Goal: Transaction & Acquisition: Purchase product/service

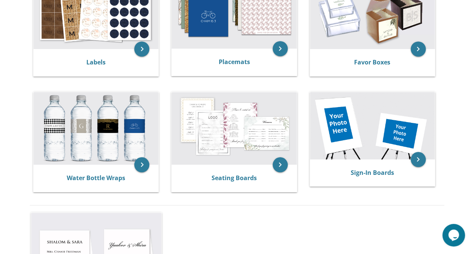
scroll to position [324, 0]
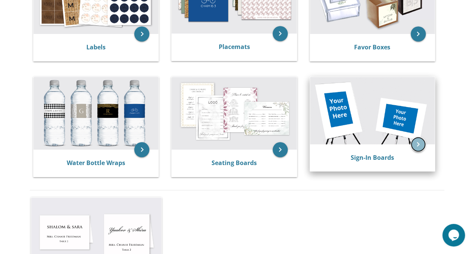
click at [421, 148] on icon "keyboard_arrow_right" at bounding box center [418, 144] width 15 height 15
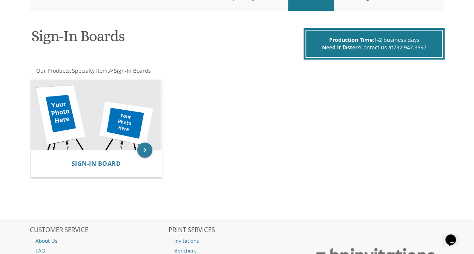
scroll to position [90, 0]
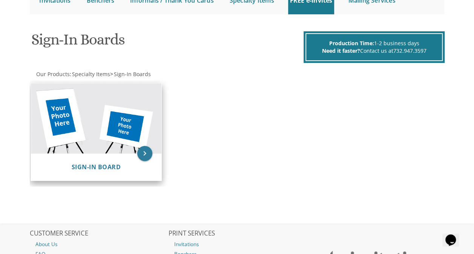
click at [55, 159] on div "Sign-In Board" at bounding box center [96, 167] width 131 height 27
click at [147, 145] on img at bounding box center [96, 118] width 131 height 71
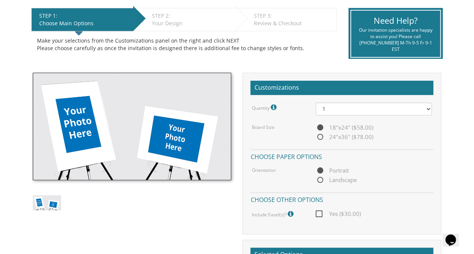
scroll to position [153, 0]
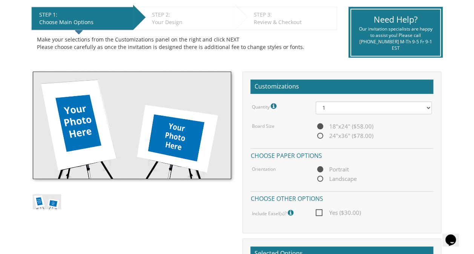
click at [4, 37] on body "My Cart {{shoppingcart.totalQuantityDisplay}} Total: {{shoppingcart.subtotal}} …" at bounding box center [237, 217] width 474 height 741
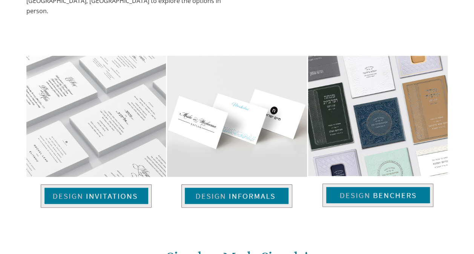
scroll to position [274, 0]
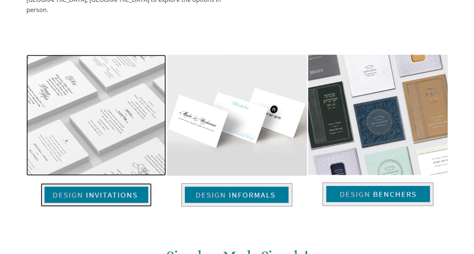
click at [105, 137] on img at bounding box center [96, 116] width 140 height 122
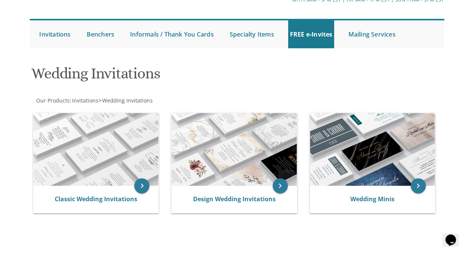
scroll to position [55, 0]
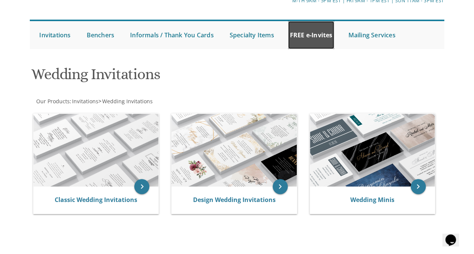
click at [305, 29] on link "FREE e-Invites" at bounding box center [311, 35] width 46 height 28
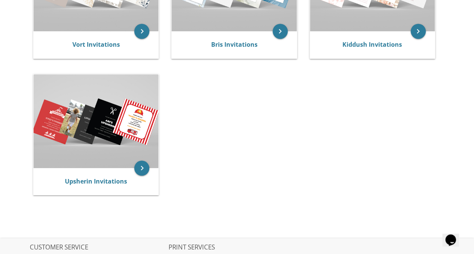
scroll to position [232, 0]
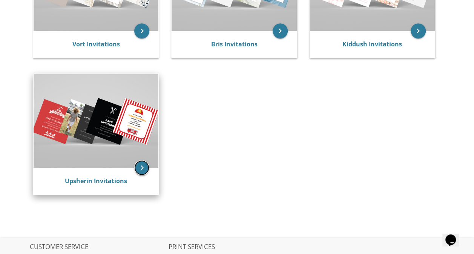
click at [144, 171] on icon "keyboard_arrow_right" at bounding box center [141, 167] width 15 height 15
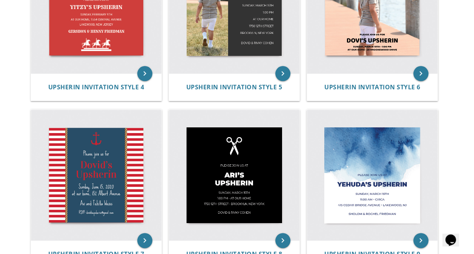
scroll to position [452, 0]
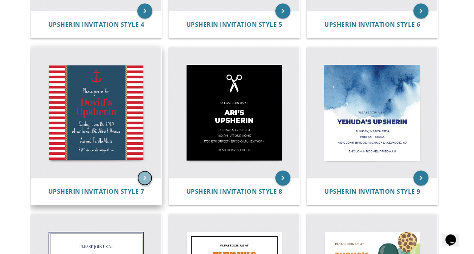
click at [146, 178] on icon "keyboard_arrow_right" at bounding box center [144, 178] width 15 height 15
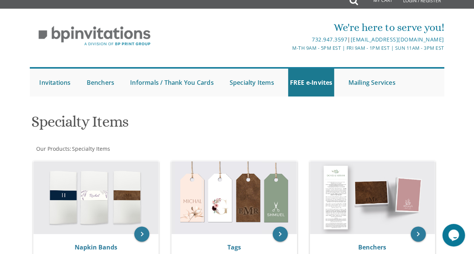
scroll to position [3, 0]
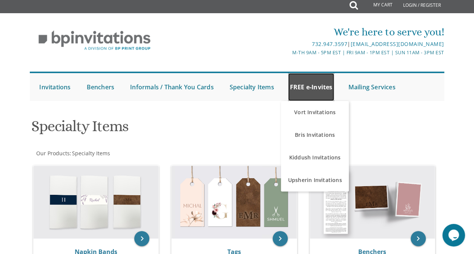
click at [315, 91] on link "FREE e-Invites" at bounding box center [311, 87] width 46 height 28
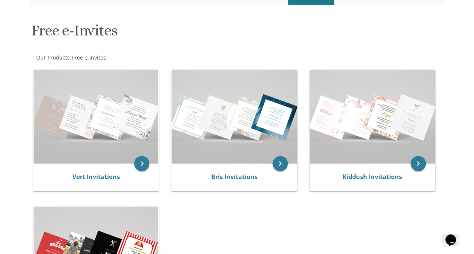
scroll to position [84, 0]
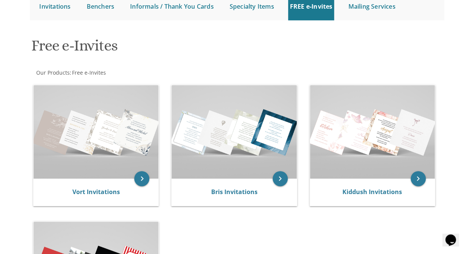
click at [100, 76] on div "Free e-Invites Our Products : Free e-Invites Browse these categories under "Fre…" at bounding box center [237, 192] width 414 height 320
click at [99, 72] on span "Free e-Invites" at bounding box center [89, 72] width 34 height 7
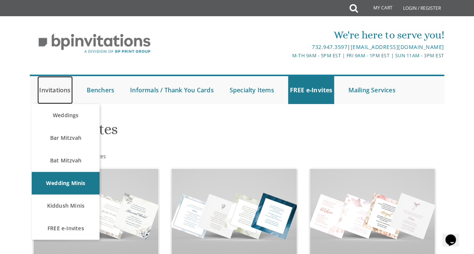
click at [57, 89] on link "Invitations" at bounding box center [54, 90] width 35 height 28
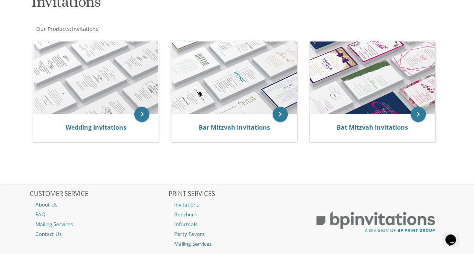
scroll to position [120, 0]
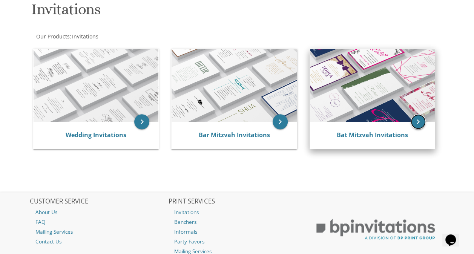
click at [424, 124] on icon "keyboard_arrow_right" at bounding box center [418, 121] width 15 height 15
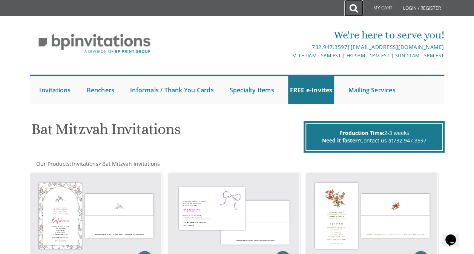
click at [354, 10] on icon at bounding box center [354, 8] width 8 height 15
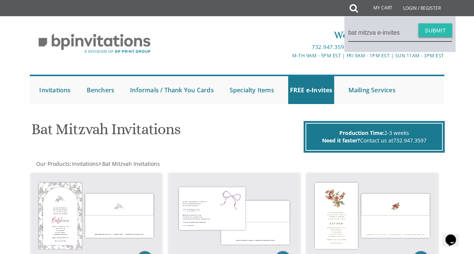
type input "bat mitzva e-invites"
click at [425, 30] on button "Submit" at bounding box center [435, 30] width 34 height 14
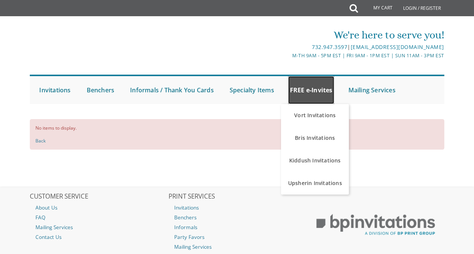
click at [320, 98] on link "FREE e-Invites" at bounding box center [311, 90] width 46 height 28
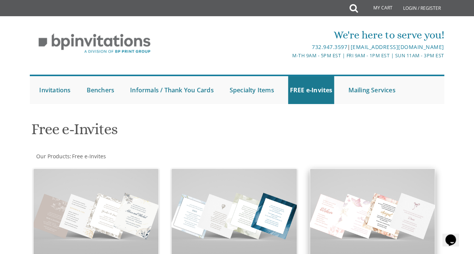
click at [367, 225] on img at bounding box center [372, 216] width 125 height 94
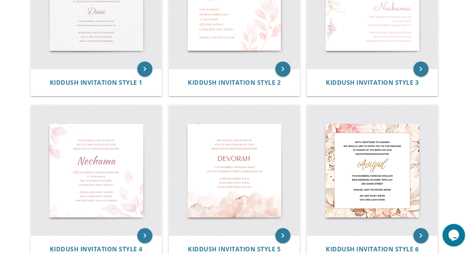
scroll to position [240, 0]
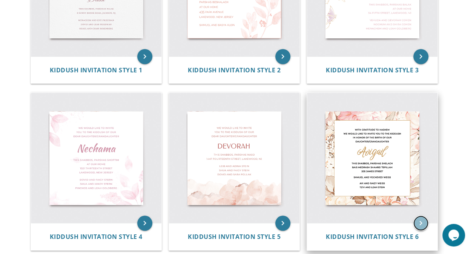
click at [423, 226] on icon "keyboard_arrow_right" at bounding box center [421, 223] width 15 height 15
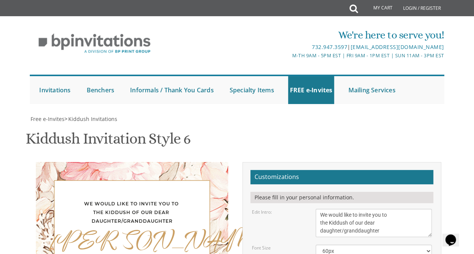
scroll to position [142, 0]
click at [400, 245] on select "40px 50px 60px 70px 80px" at bounding box center [374, 251] width 116 height 13
drag, startPoint x: 400, startPoint y: 106, endPoint x: 452, endPoint y: 75, distance: 60.2
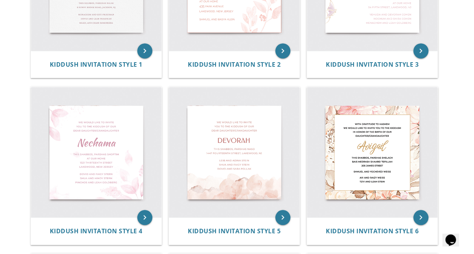
scroll to position [232, 0]
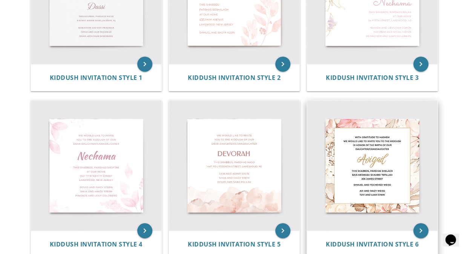
click at [356, 192] on img at bounding box center [372, 165] width 131 height 131
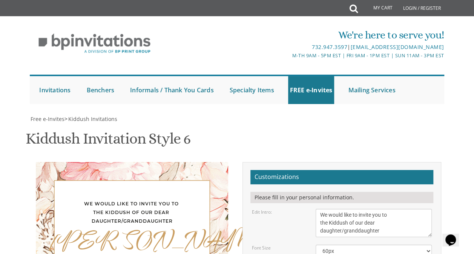
scroll to position [150, 0]
drag, startPoint x: 329, startPoint y: 72, endPoint x: 349, endPoint y: 76, distance: 20.7
click at [349, 209] on textarea "We would like to invite you to the Kiddush of our dear daughter/granddaughter" at bounding box center [374, 223] width 116 height 28
click at [328, 209] on textarea "We would like to invite you to the Kiddush of our dear daughter/granddaughter" at bounding box center [374, 223] width 116 height 28
drag, startPoint x: 341, startPoint y: 80, endPoint x: 371, endPoint y: 86, distance: 30.3
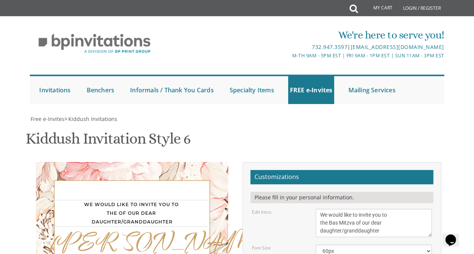
click at [371, 209] on textarea "We would like to invite you to the Kiddush of our dear daughter/granddaughter" at bounding box center [374, 223] width 116 height 28
drag, startPoint x: 349, startPoint y: 81, endPoint x: 341, endPoint y: 83, distance: 8.4
click at [341, 209] on textarea "We would like to invite you to the Kiddush of our dear daughter/granddaughter" at bounding box center [374, 223] width 116 height 28
type textarea "We would like to invite you to the Bas Mitzva of our dear daughter"
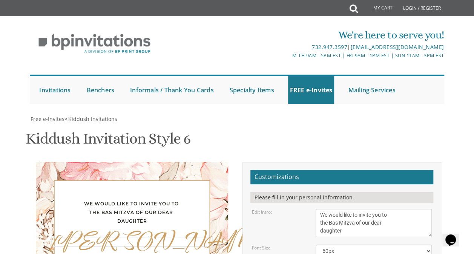
type textarea "A"
type textarea "r"
type textarea "Rochella"
drag, startPoint x: 318, startPoint y: 140, endPoint x: 334, endPoint y: 137, distance: 15.3
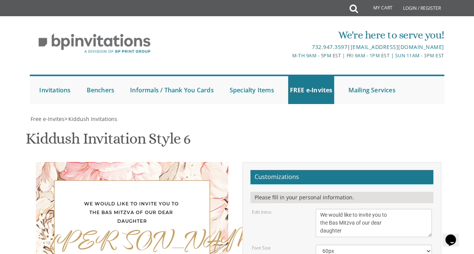
drag, startPoint x: 377, startPoint y: 144, endPoint x: 386, endPoint y: 151, distance: 10.5
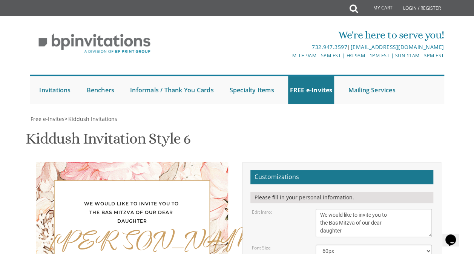
drag, startPoint x: 320, startPoint y: 141, endPoint x: 392, endPoint y: 151, distance: 72.8
click at [283, 125] on div "Kiddush Invitation Style 6 SKU: kiddush13" at bounding box center [237, 140] width 423 height 30
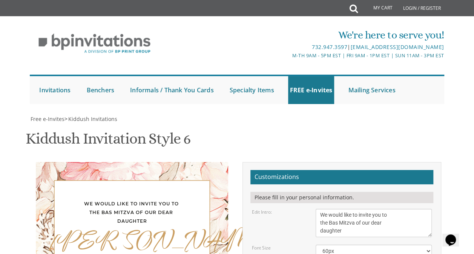
drag, startPoint x: 329, startPoint y: 159, endPoint x: 320, endPoint y: 158, distance: 8.7
drag, startPoint x: 363, startPoint y: 159, endPoint x: 325, endPoint y: 160, distance: 38.5
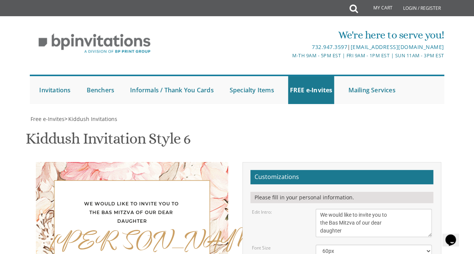
type textarea "Sunday October 19 at 11:30 am 7 new castle court Jackson Nj"
drag, startPoint x: 337, startPoint y: 175, endPoint x: 320, endPoint y: 179, distance: 17.7
drag, startPoint x: 348, startPoint y: 175, endPoint x: 354, endPoint y: 175, distance: 6.0
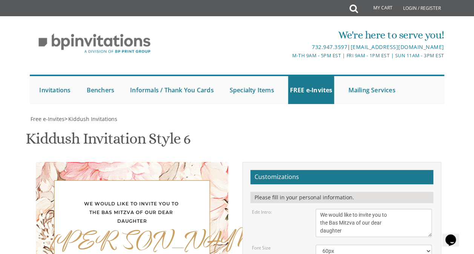
drag, startPoint x: 374, startPoint y: 177, endPoint x: 359, endPoint y: 181, distance: 15.5
type textarea "Moshe and Yitty Greenfeld"
drag, startPoint x: 364, startPoint y: 205, endPoint x: 349, endPoint y: 207, distance: 15.6
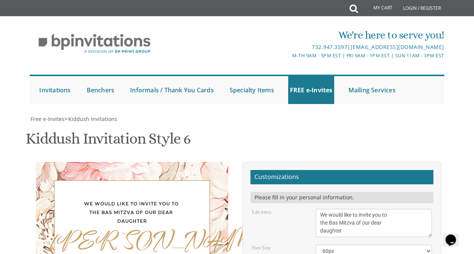
drag, startPoint x: 321, startPoint y: 196, endPoint x: 366, endPoint y: 209, distance: 46.6
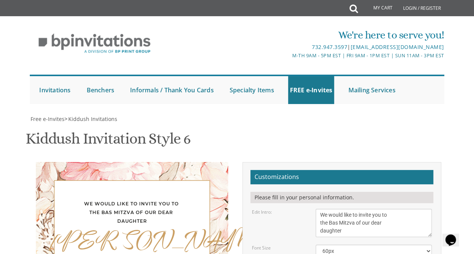
type input "vivian@etchedinstonesua.com"
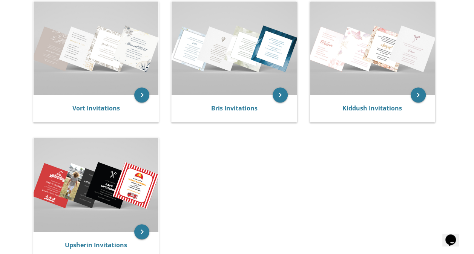
scroll to position [166, 0]
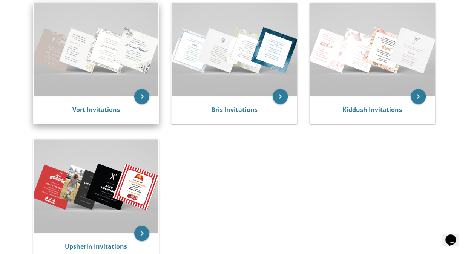
click at [128, 100] on div "Vort Invitations" at bounding box center [96, 110] width 125 height 27
click at [144, 96] on icon "keyboard_arrow_right" at bounding box center [141, 96] width 15 height 15
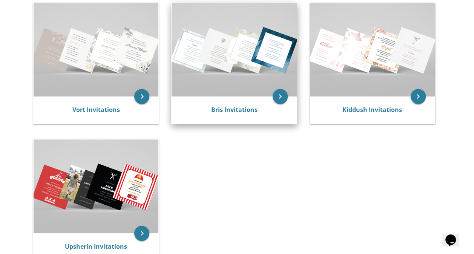
click at [220, 99] on div "Bris Invitations" at bounding box center [234, 110] width 125 height 27
click at [263, 82] on img at bounding box center [234, 50] width 125 height 94
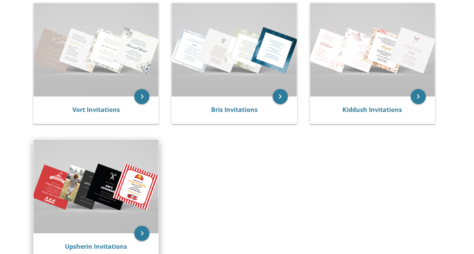
click at [97, 202] on img at bounding box center [96, 187] width 125 height 94
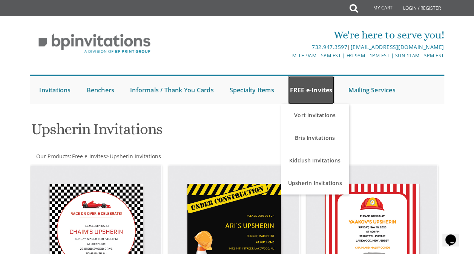
click at [323, 92] on link "FREE e-Invites" at bounding box center [311, 90] width 46 height 28
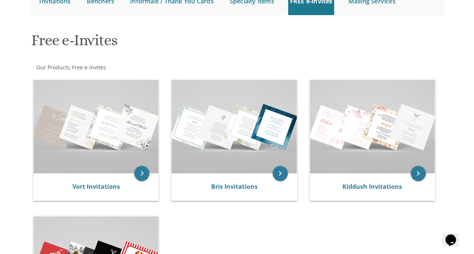
scroll to position [88, 0]
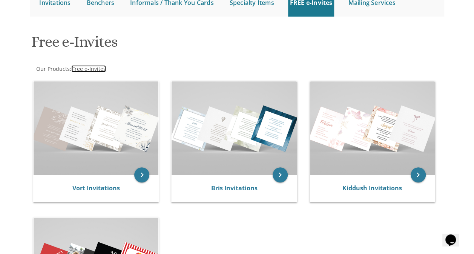
click at [92, 71] on span "Free e-Invites" at bounding box center [89, 68] width 34 height 7
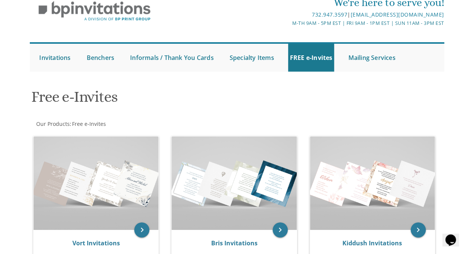
scroll to position [26, 0]
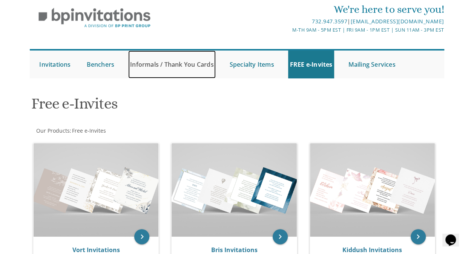
click at [195, 69] on link "Informals / Thank You Cards" at bounding box center [171, 65] width 87 height 28
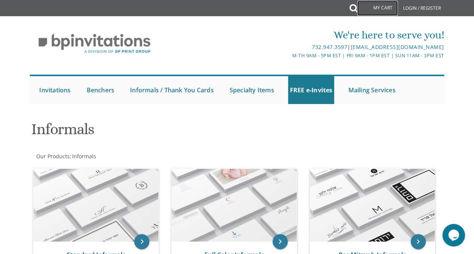
click at [357, 9] on link "My Cart" at bounding box center [377, 8] width 41 height 15
click at [357, 10] on div "My Cart Total: View Cart Item(s)" at bounding box center [378, 8] width 44 height 17
click at [352, 8] on icon at bounding box center [354, 8] width 8 height 15
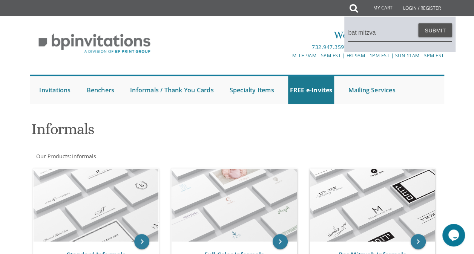
type input "bat mitzva"
click at [418, 23] on button "Submit" at bounding box center [435, 30] width 34 height 14
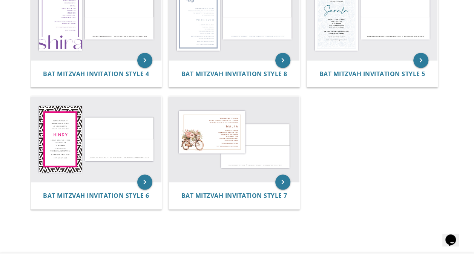
scroll to position [335, 0]
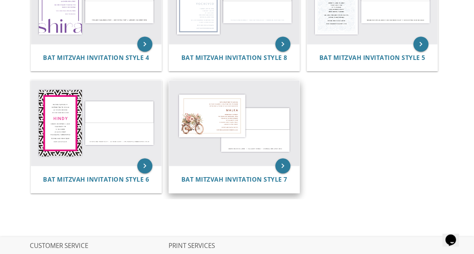
click at [269, 154] on img at bounding box center [234, 123] width 131 height 86
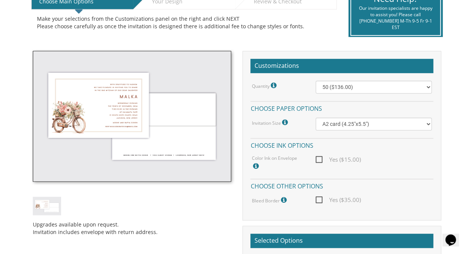
scroll to position [176, 0]
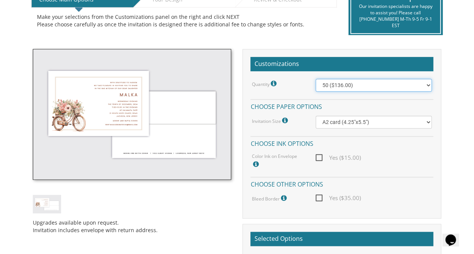
click at [365, 82] on select "50 ($136.00) 100 ($152.00) 150 ($178.00) 200 ($195.00)" at bounding box center [374, 85] width 116 height 13
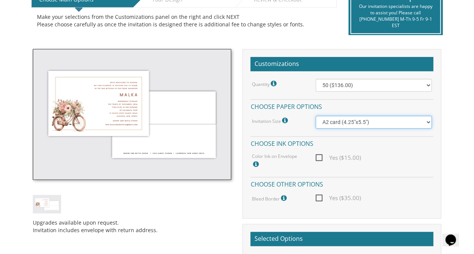
click at [384, 125] on select "A2 card (4.25"x5.5") Princess card (5.5"x8.5") A7 card (5"x7")" at bounding box center [374, 122] width 116 height 13
click at [316, 116] on select "A2 card (4.25"x5.5") Princess card (5.5"x8.5") A7 card (5"x7")" at bounding box center [374, 122] width 116 height 13
click at [387, 121] on select "A2 card (4.25"x5.5") Princess card (5.5"x8.5") A7 card (5"x7")" at bounding box center [374, 122] width 116 height 13
select select "A7 card (5"x7")"
click at [316, 116] on select "A2 card (4.25"x5.5") Princess card (5.5"x8.5") A7 card (5"x7")" at bounding box center [374, 122] width 116 height 13
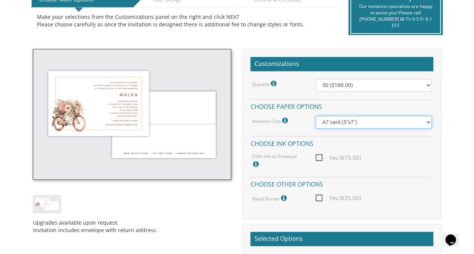
click at [371, 123] on select "A2 card (4.25"x5.5") Princess card (5.5"x8.5") A7 card (5"x7")" at bounding box center [374, 122] width 116 height 13
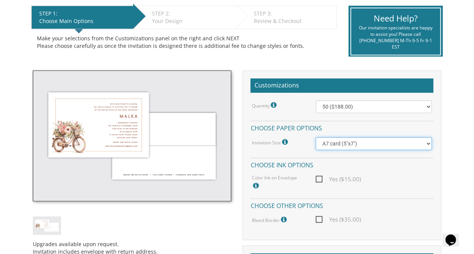
scroll to position [157, 0]
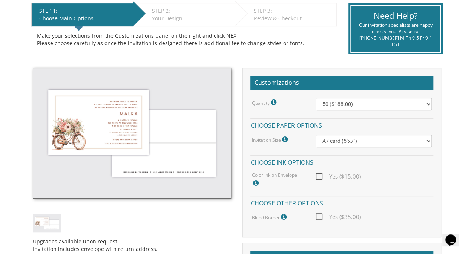
click at [318, 175] on span "Yes ($15.00)" at bounding box center [338, 176] width 45 height 9
click at [318, 175] on input "Yes ($15.00)" at bounding box center [318, 176] width 5 height 5
click at [319, 175] on span "Yes ($15.00)" at bounding box center [338, 176] width 45 height 9
click at [319, 175] on input "Yes ($15.00)" at bounding box center [318, 176] width 5 height 5
checkbox input "false"
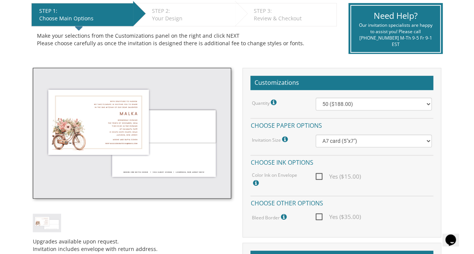
click at [319, 218] on span "Yes ($35.00)" at bounding box center [338, 216] width 45 height 9
click at [319, 218] on input "Yes ($35.00)" at bounding box center [318, 216] width 5 height 5
click at [319, 218] on span "Yes ($35.00)" at bounding box center [338, 216] width 45 height 9
click at [319, 218] on input "Yes ($35.00)" at bounding box center [318, 216] width 5 height 5
checkbox input "false"
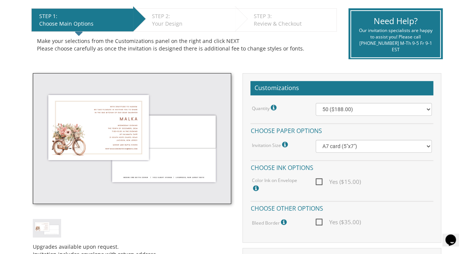
scroll to position [152, 0]
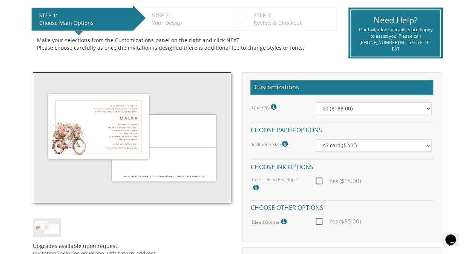
click at [472, 97] on body "My Cart {{shoppingcart.totalQuantityDisplay}} Total: {{shoppingcart.subtotal}} …" at bounding box center [237, 252] width 474 height 809
drag, startPoint x: 117, startPoint y: 131, endPoint x: 178, endPoint y: 95, distance: 70.5
click at [178, 95] on img at bounding box center [132, 137] width 199 height 131
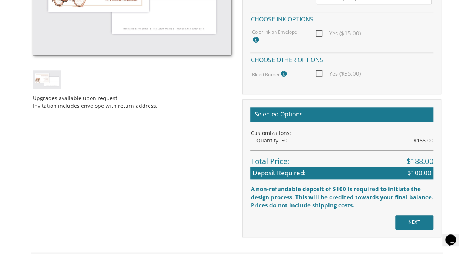
scroll to position [305, 0]
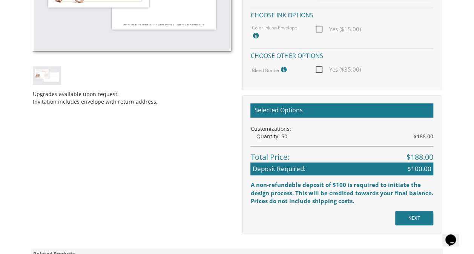
drag, startPoint x: 58, startPoint y: 84, endPoint x: 144, endPoint y: 75, distance: 86.5
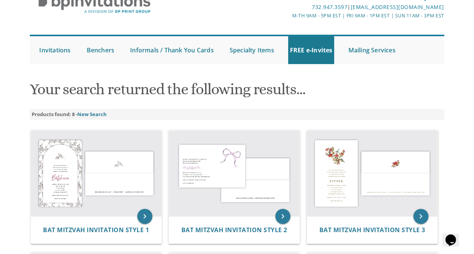
scroll to position [39, 0]
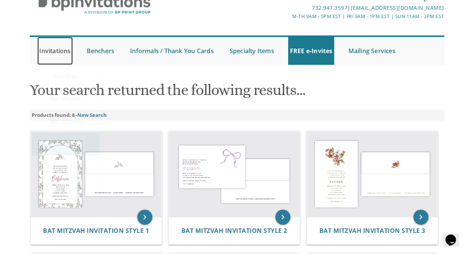
drag, startPoint x: 457, startPoint y: 63, endPoint x: 66, endPoint y: 54, distance: 391.8
click at [66, 54] on link "Invitations" at bounding box center [54, 51] width 35 height 28
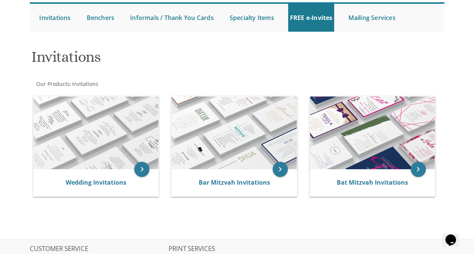
scroll to position [70, 0]
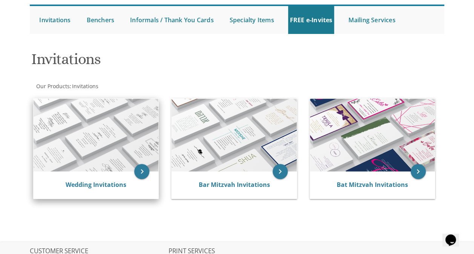
click at [114, 146] on img at bounding box center [96, 135] width 125 height 73
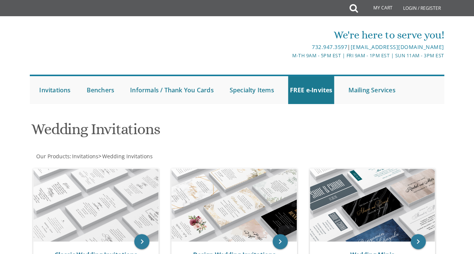
click at [339, 120] on div "Wedding Invitations" at bounding box center [237, 130] width 423 height 30
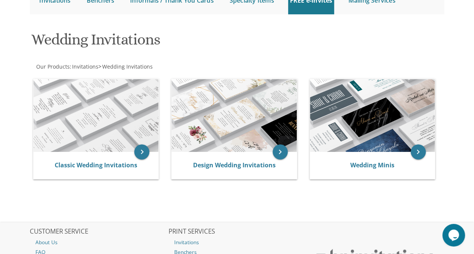
scroll to position [91, 0]
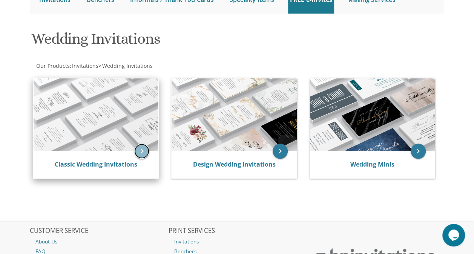
click at [143, 155] on icon "keyboard_arrow_right" at bounding box center [141, 151] width 15 height 15
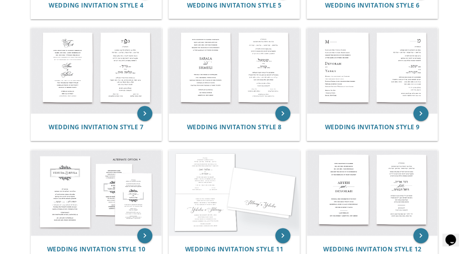
scroll to position [612, 0]
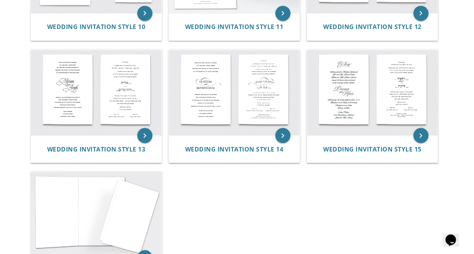
click at [331, 158] on div "Wedding Invitation Style 15" at bounding box center [372, 148] width 131 height 27
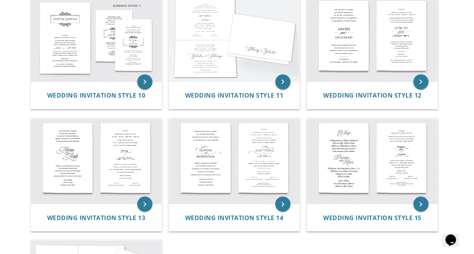
scroll to position [551, 0]
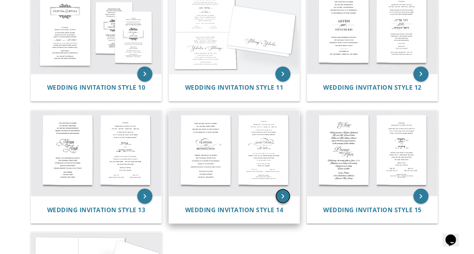
click at [287, 197] on icon "keyboard_arrow_right" at bounding box center [282, 196] width 15 height 15
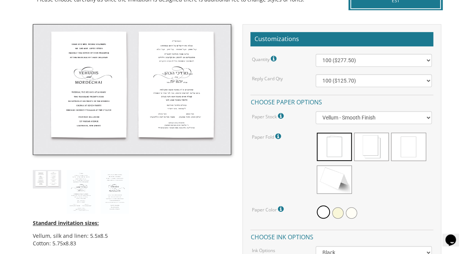
scroll to position [202, 0]
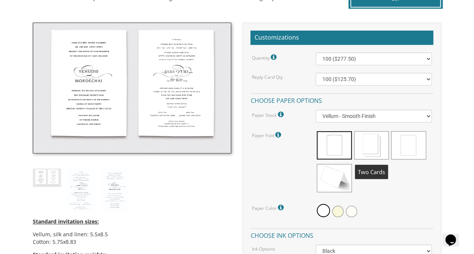
click at [371, 147] on span at bounding box center [371, 145] width 35 height 28
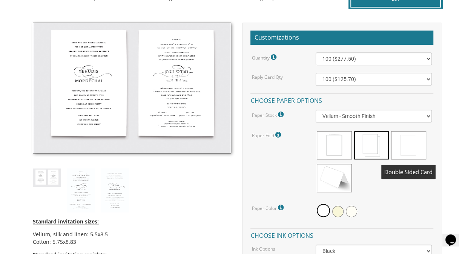
click at [405, 146] on span at bounding box center [408, 145] width 35 height 28
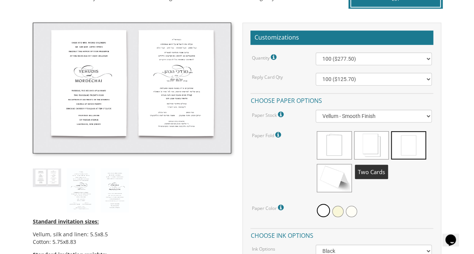
click at [372, 149] on span at bounding box center [371, 145] width 35 height 28
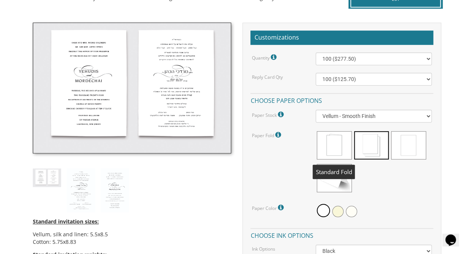
click at [351, 149] on span at bounding box center [334, 145] width 35 height 28
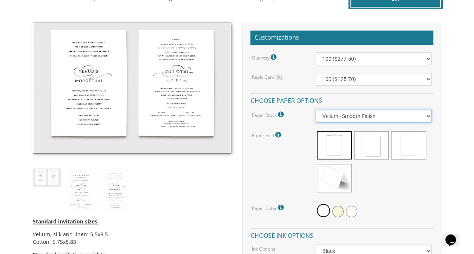
click at [377, 121] on select "Vellum - Smooth Finish Linen - Subtle Embossed Crosshatch Texture Silk - Soft, …" at bounding box center [374, 116] width 116 height 13
click at [316, 110] on select "Vellum - Smooth Finish Linen - Subtle Embossed Crosshatch Texture Silk - Soft, …" at bounding box center [374, 116] width 116 height 13
drag, startPoint x: 372, startPoint y: 114, endPoint x: 402, endPoint y: 117, distance: 30.0
click at [402, 117] on select "Vellum - Smooth Finish Linen - Subtle Embossed Crosshatch Texture Silk - Soft, …" at bounding box center [374, 116] width 116 height 13
click at [316, 110] on select "Vellum - Smooth Finish Linen - Subtle Embossed Crosshatch Texture Silk - Soft, …" at bounding box center [374, 116] width 116 height 13
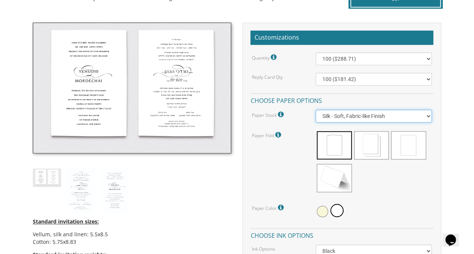
click at [389, 117] on select "Vellum - Smooth Finish Linen - Subtle Embossed Crosshatch Texture Silk - Soft, …" at bounding box center [374, 116] width 116 height 13
select select "Cotton"
click at [316, 110] on select "Vellum - Smooth Finish Linen - Subtle Embossed Crosshatch Texture Silk - Soft, …" at bounding box center [374, 116] width 116 height 13
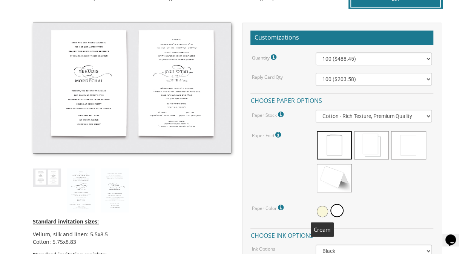
click at [321, 211] on span at bounding box center [322, 211] width 11 height 11
click at [338, 213] on span at bounding box center [337, 211] width 11 height 11
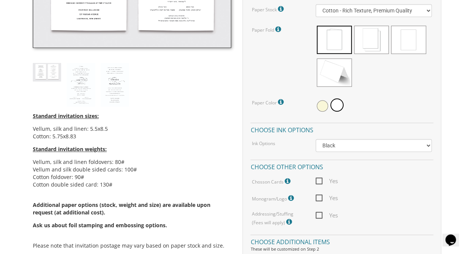
scroll to position [311, 0]
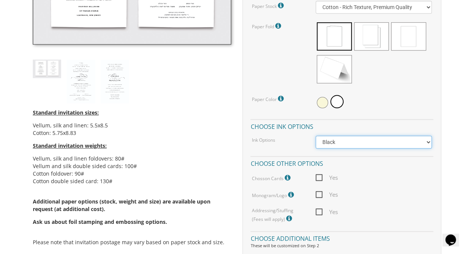
click at [358, 144] on select "Black Colored Ink ($65.00) Black + One Color ($211.00) Two Colors ($265.00)" at bounding box center [374, 142] width 116 height 13
drag, startPoint x: 365, startPoint y: 143, endPoint x: 324, endPoint y: 101, distance: 58.7
click at [324, 101] on div "Quantity Please note: Quantities may be modified after order completion. For we…" at bounding box center [342, 83] width 183 height 280
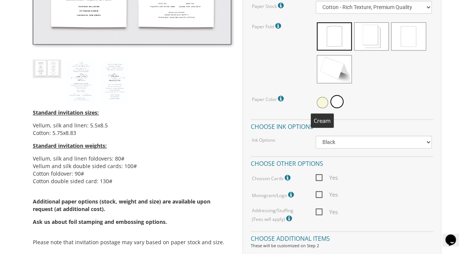
click at [324, 101] on span at bounding box center [322, 102] width 11 height 11
click at [336, 100] on span at bounding box center [337, 102] width 11 height 11
click at [288, 178] on icon at bounding box center [289, 178] width 8 height 7
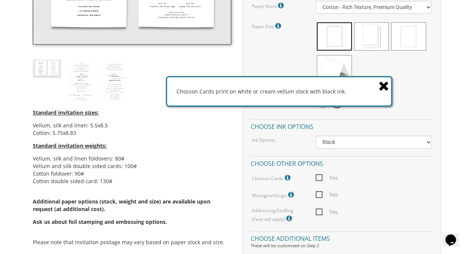
click at [380, 90] on icon at bounding box center [384, 85] width 11 height 13
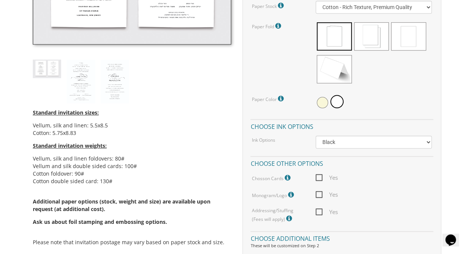
click at [319, 177] on span "Yes" at bounding box center [327, 177] width 22 height 9
click at [319, 177] on input "Yes" at bounding box center [318, 177] width 5 height 5
checkbox input "true"
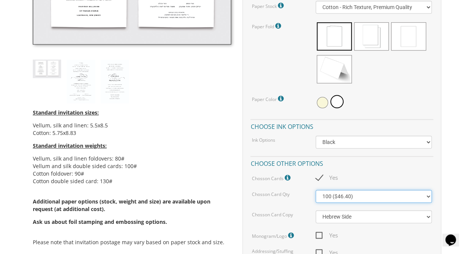
click at [385, 198] on select "100 ($46.40) 200 ($55.20) 300 ($61.85)" at bounding box center [374, 196] width 116 height 13
click at [378, 197] on select "100 ($46.40) 200 ($55.20) 300 ($61.85)" at bounding box center [374, 196] width 116 height 13
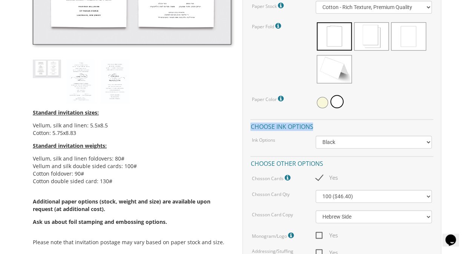
drag, startPoint x: 474, startPoint y: 109, endPoint x: 477, endPoint y: 131, distance: 22.1
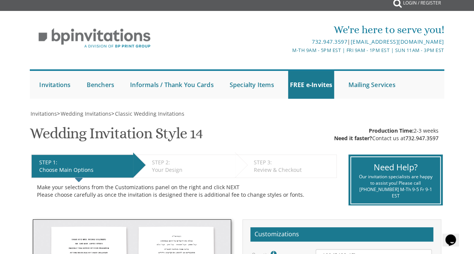
scroll to position [0, 0]
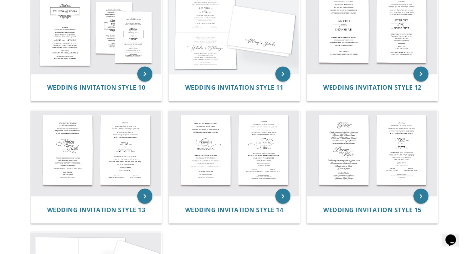
drag, startPoint x: 472, startPoint y: 176, endPoint x: 271, endPoint y: 254, distance: 215.8
